Goal: Find specific page/section: Find specific page/section

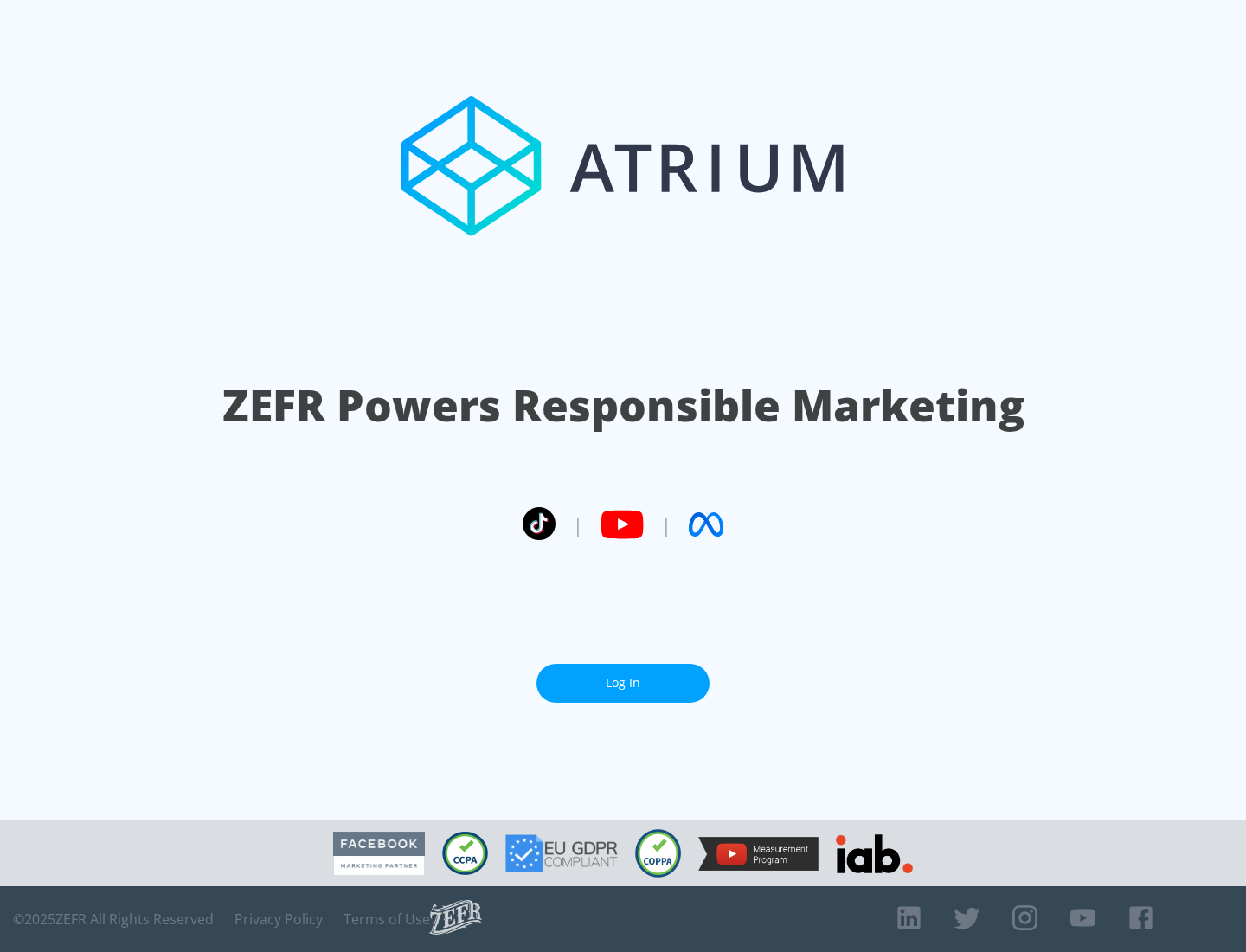
click at [623, 682] on link "Log In" at bounding box center [622, 683] width 173 height 39
